Goal: Task Accomplishment & Management: Manage account settings

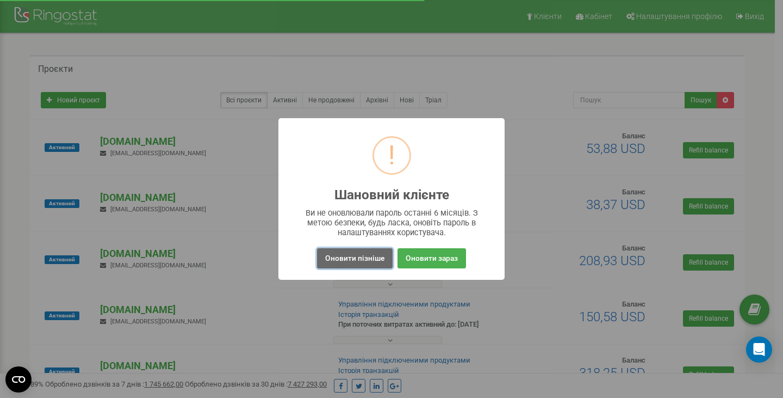
click at [338, 263] on button "Оновити пізніше" at bounding box center [355, 258] width 76 height 20
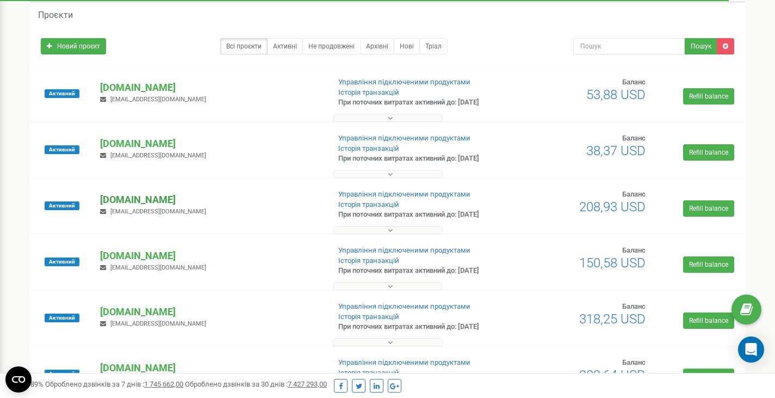
scroll to position [54, 0]
click at [144, 196] on p "[DOMAIN_NAME]" at bounding box center [210, 199] width 220 height 14
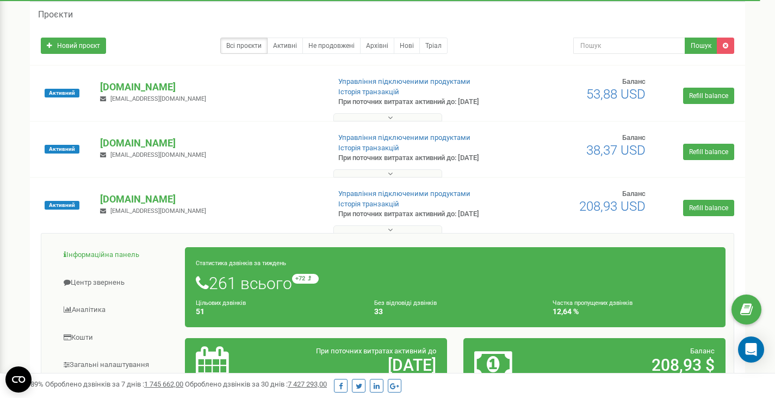
scroll to position [218, 0]
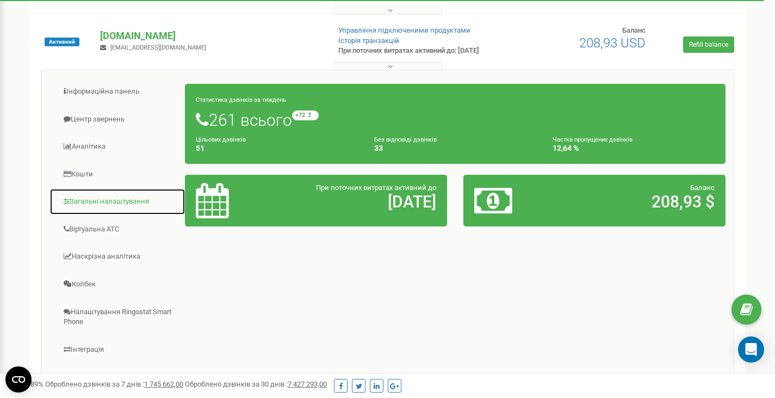
click at [107, 205] on link "Загальні налаштування" at bounding box center [118, 201] width 136 height 27
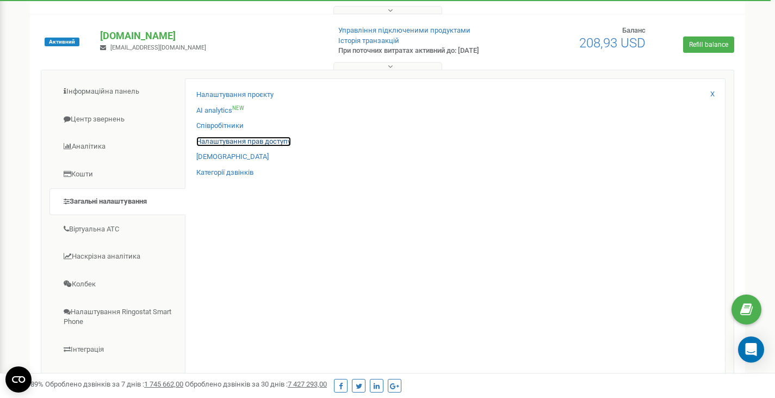
click at [230, 141] on link "Налаштування прав доступу" at bounding box center [243, 142] width 95 height 10
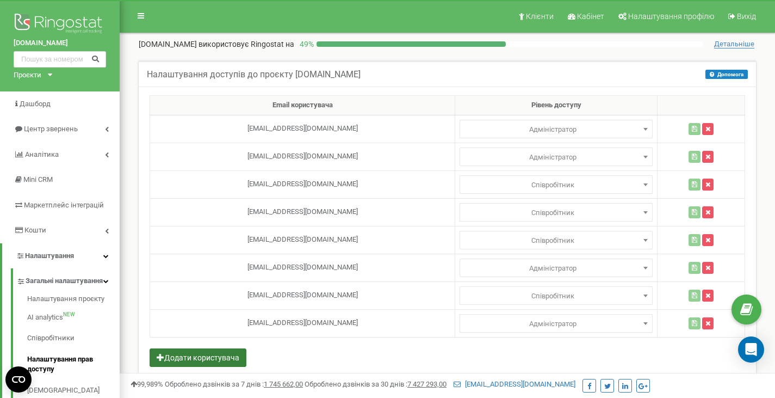
click at [220, 355] on button "Додати користувача" at bounding box center [198, 357] width 97 height 18
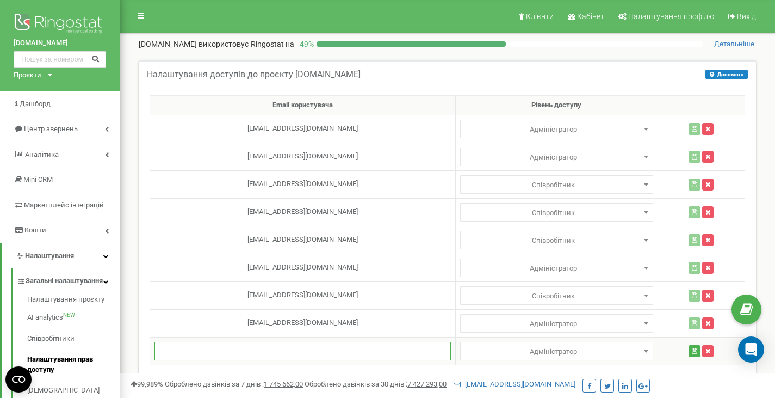
click at [270, 353] on input "text" at bounding box center [303, 351] width 297 height 18
paste input "[EMAIL_ADDRESS][DOMAIN_NAME]"
type input "[EMAIL_ADDRESS][DOMAIN_NAME]"
click at [686, 351] on td at bounding box center [701, 351] width 87 height 28
click at [694, 355] on button "button" at bounding box center [695, 351] width 12 height 12
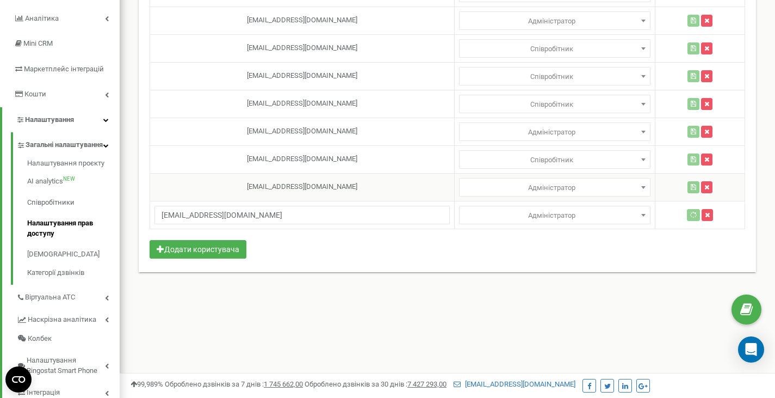
scroll to position [163, 0]
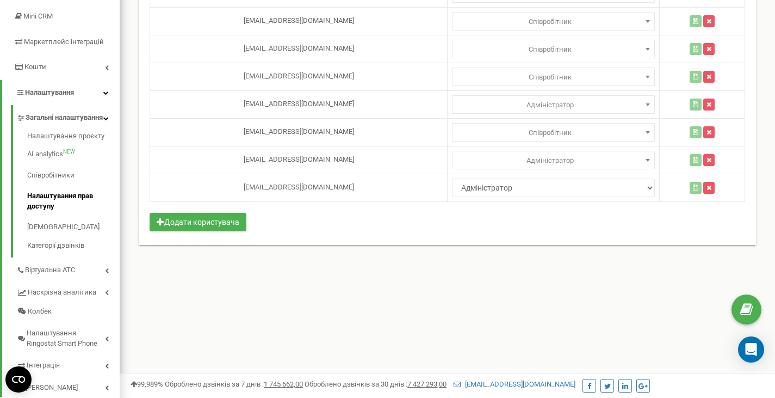
click at [411, 212] on div "Email користувача Рівень доступу v.svitelsky@univ-ex.com Адміністратор Аналітик…" at bounding box center [448, 84] width 618 height 322
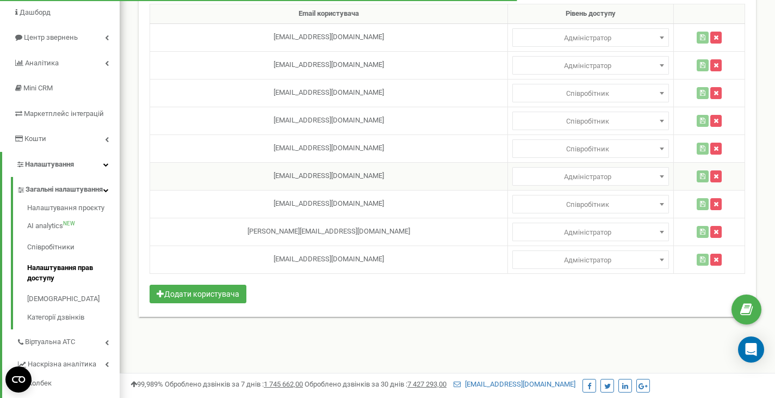
scroll to position [163, 0]
